Goal: Entertainment & Leisure: Consume media (video, audio)

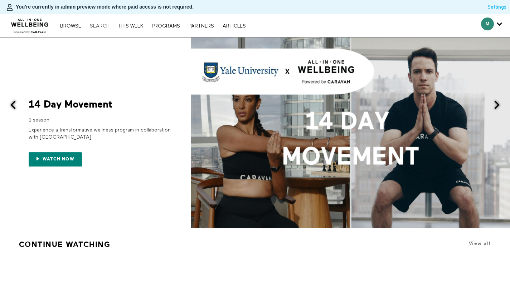
click at [97, 24] on link "Search" at bounding box center [99, 26] width 27 height 5
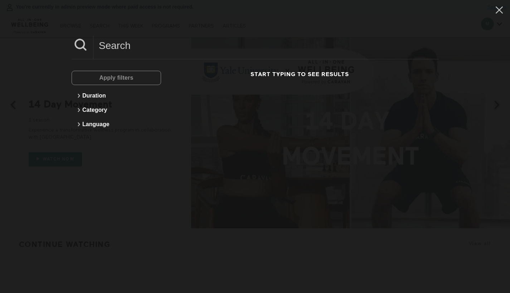
click at [202, 52] on input at bounding box center [265, 46] width 345 height 20
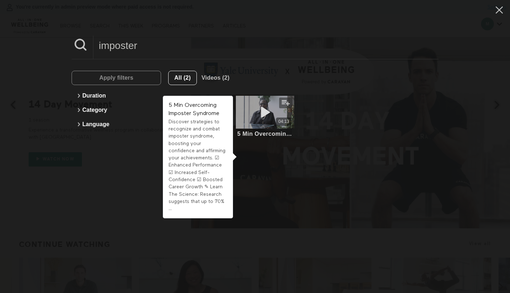
type input "imposter"
click at [272, 107] on icon at bounding box center [264, 112] width 21 height 13
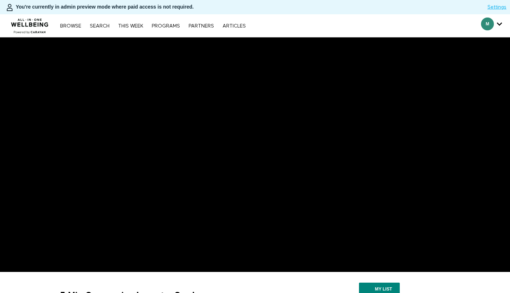
scroll to position [113, 0]
